Goal: Task Accomplishment & Management: Use online tool/utility

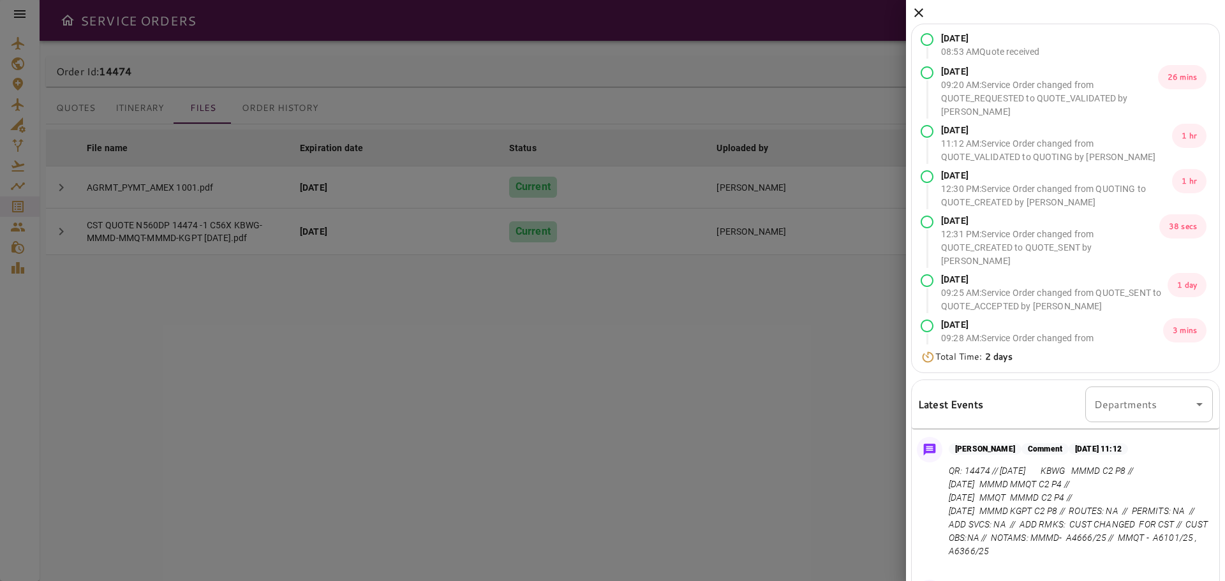
click at [919, 8] on icon at bounding box center [918, 12] width 15 height 15
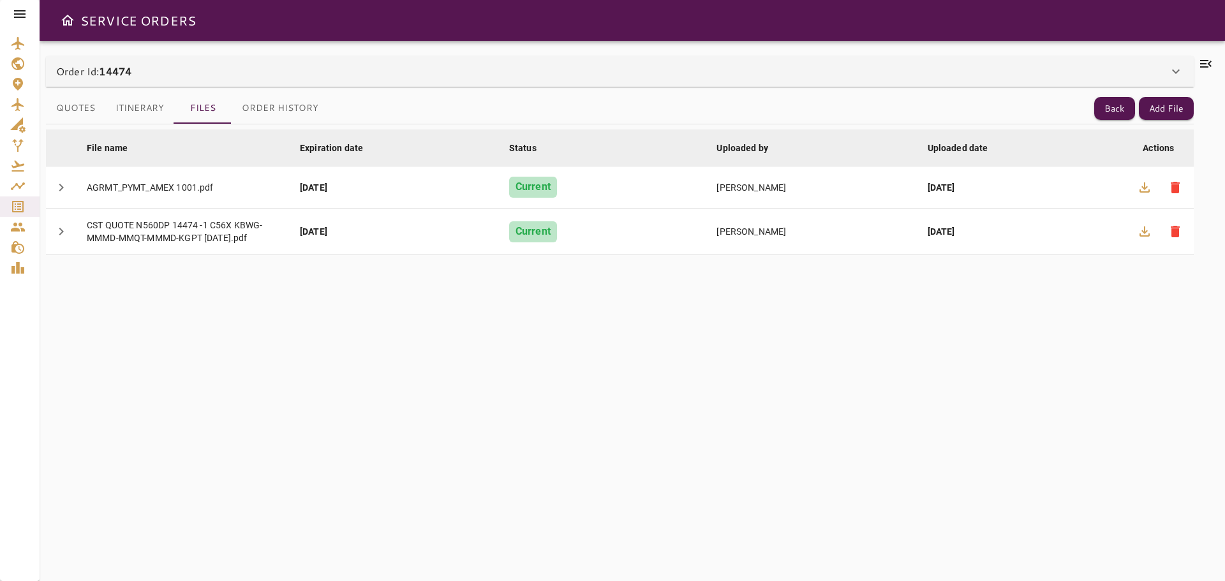
click at [837, 433] on div "File name arrow_downward Expiration date arrow_downward Status arrow_downward U…" at bounding box center [620, 345] width 1148 height 442
click at [1114, 110] on button "Back" at bounding box center [1115, 109] width 41 height 24
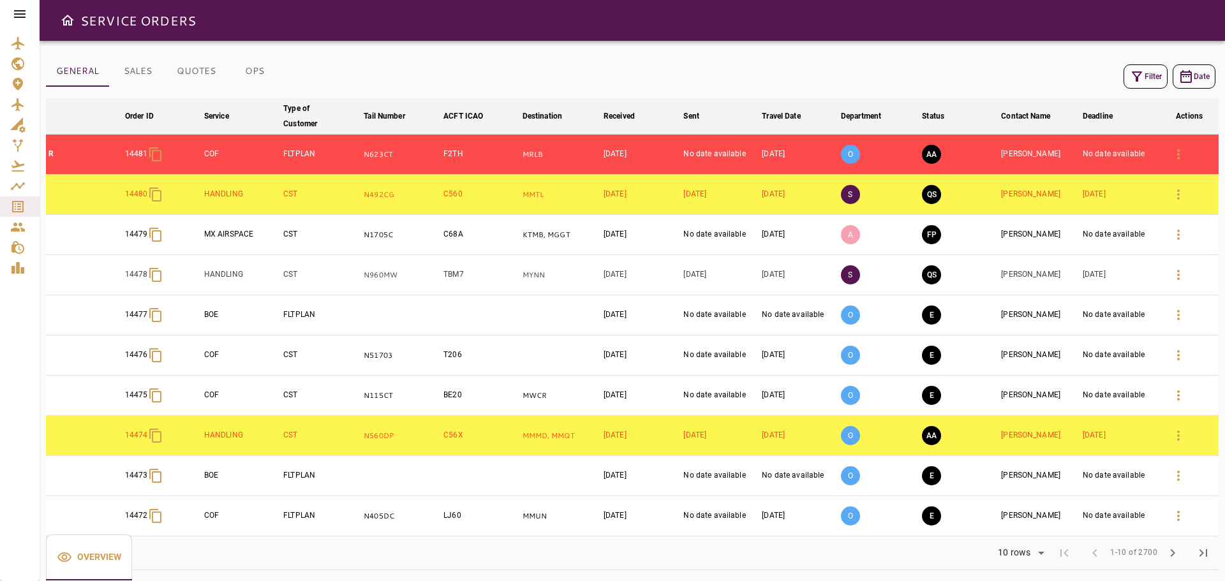
click at [1148, 82] on button "Filter" at bounding box center [1146, 76] width 44 height 24
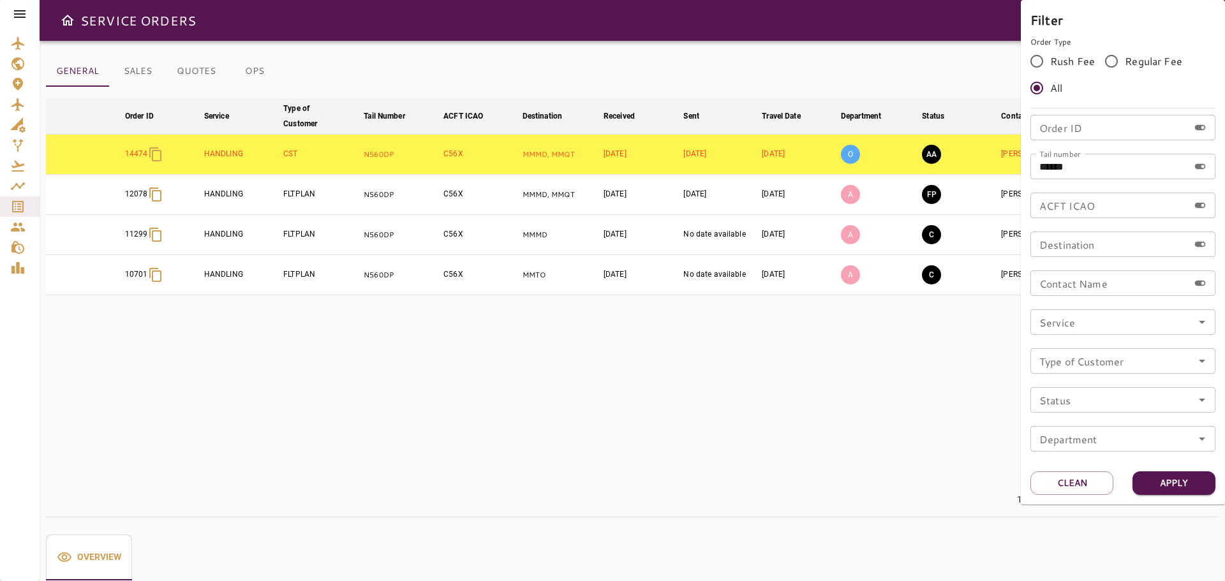
click at [768, 410] on div at bounding box center [612, 290] width 1225 height 581
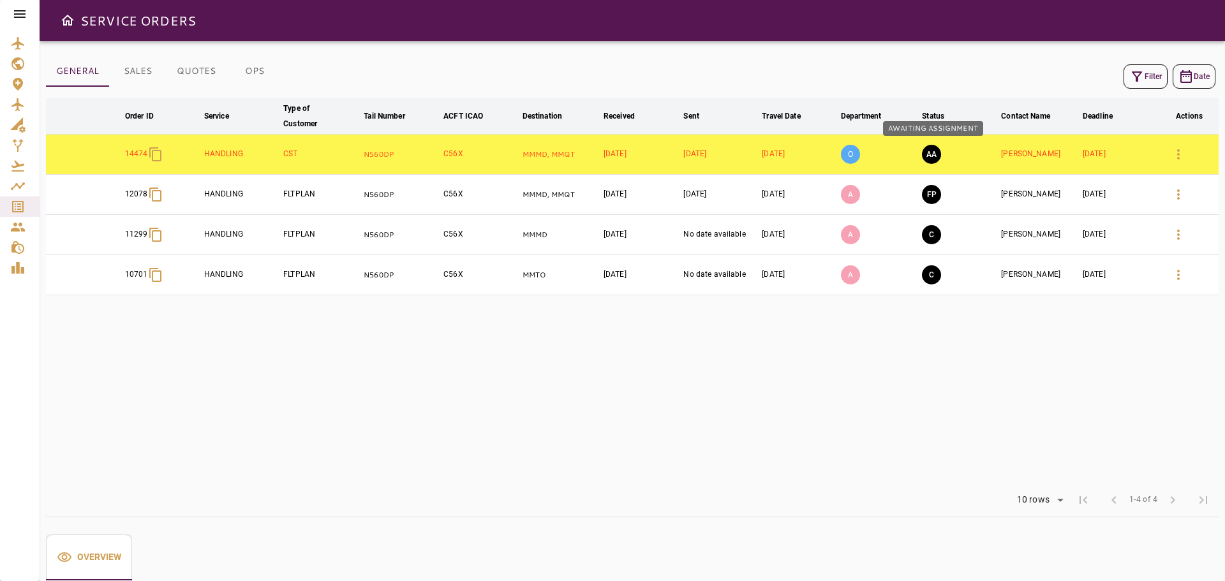
click at [930, 156] on button "AA" at bounding box center [931, 154] width 19 height 19
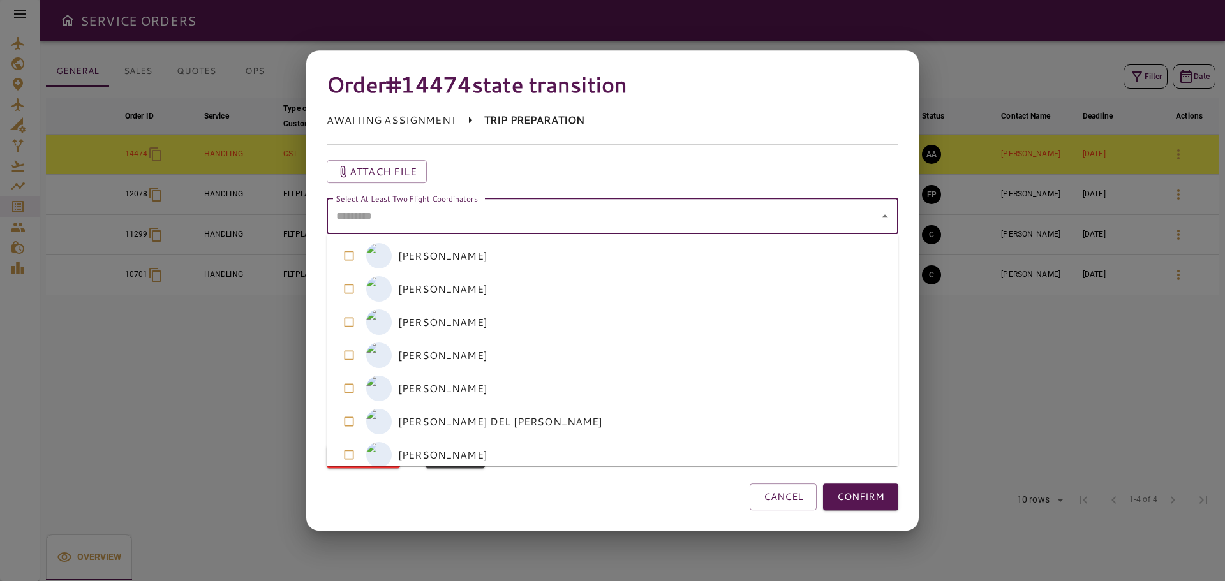
click at [480, 215] on coordinators "Select At Least Two Flight Coordinators" at bounding box center [603, 216] width 541 height 24
click at [427, 329] on coordinators-option-2 "M MARISELA GONZALEZ" at bounding box center [613, 322] width 572 height 33
click at [377, 423] on div "A" at bounding box center [379, 422] width 26 height 26
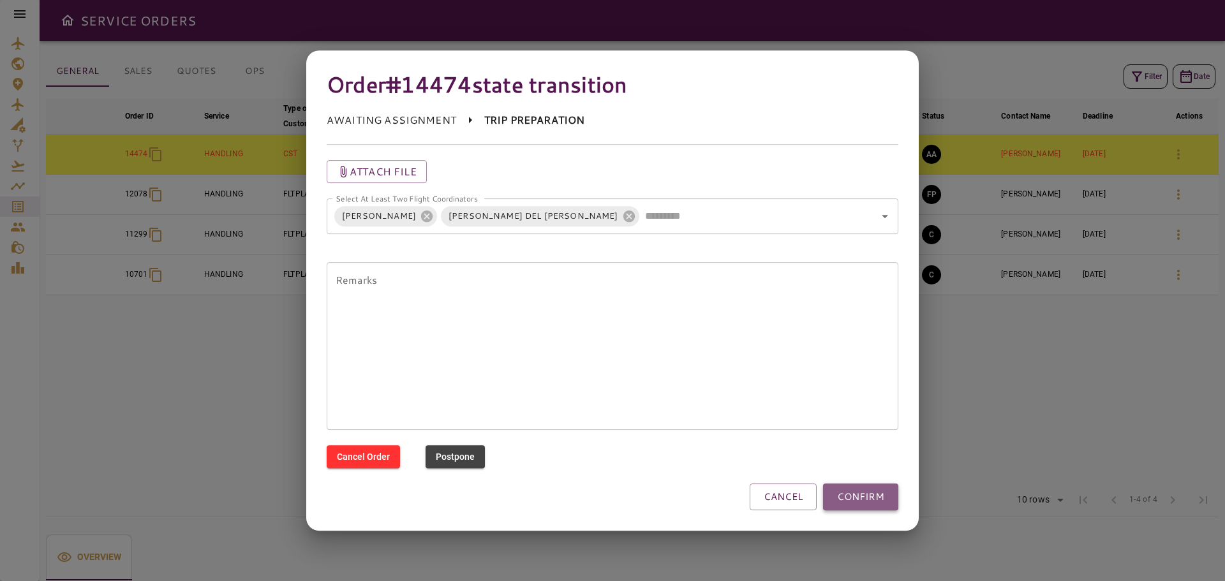
click at [865, 499] on button "CONFIRM" at bounding box center [860, 497] width 75 height 27
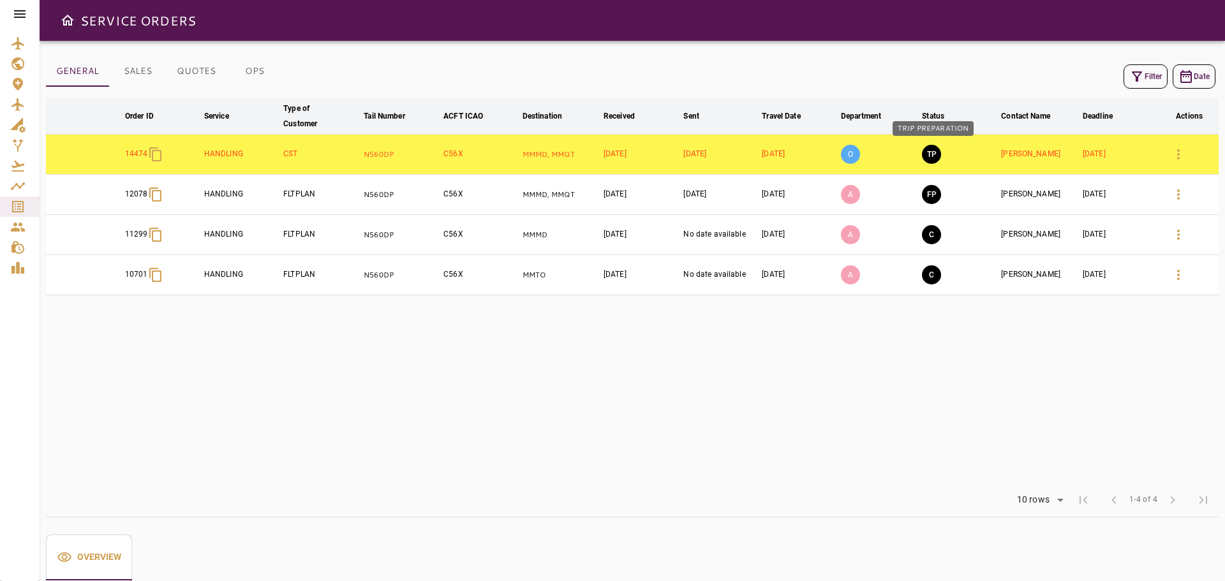
click at [932, 153] on button "TP" at bounding box center [931, 154] width 19 height 19
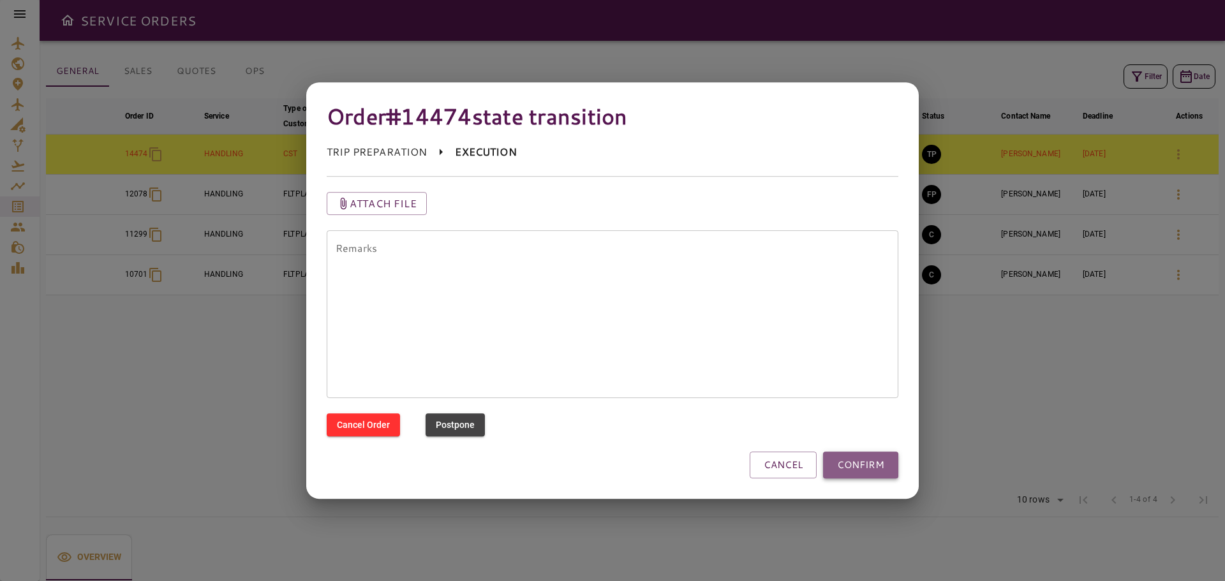
click at [863, 465] on button "CONFIRM" at bounding box center [860, 465] width 75 height 27
